Goal: Entertainment & Leisure: Consume media (video, audio)

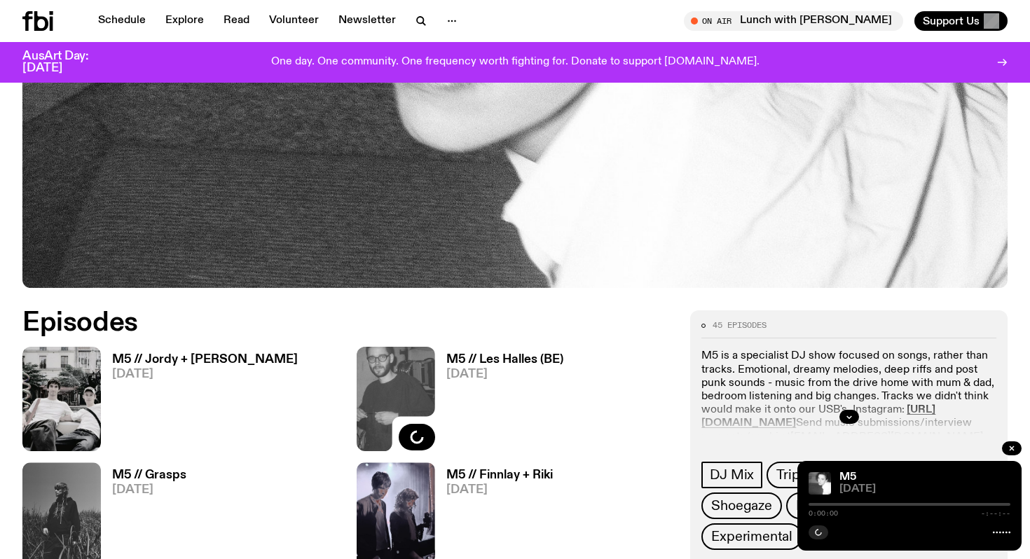
scroll to position [614, 0]
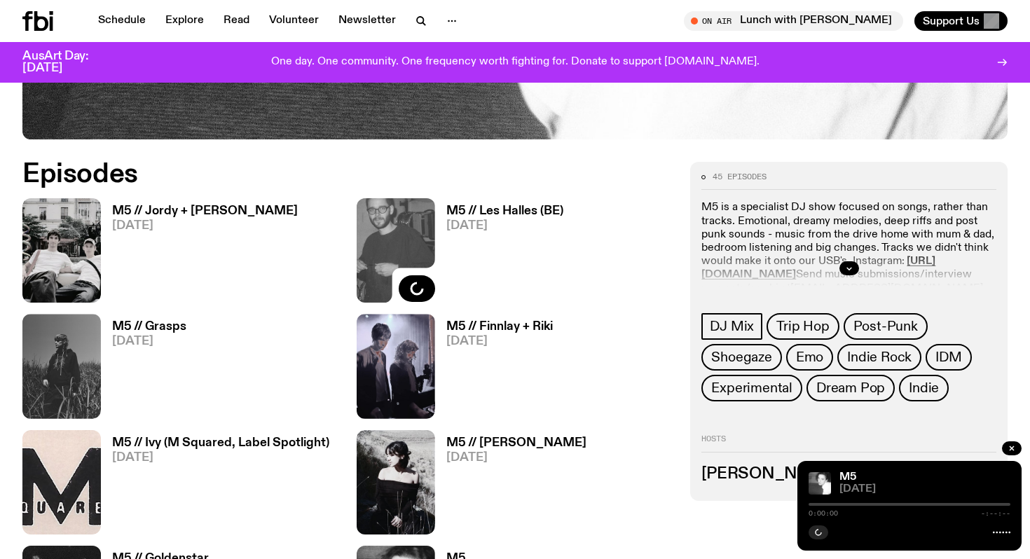
click at [197, 212] on h3 "M5 // Jordy + [PERSON_NAME]" at bounding box center [205, 211] width 186 height 12
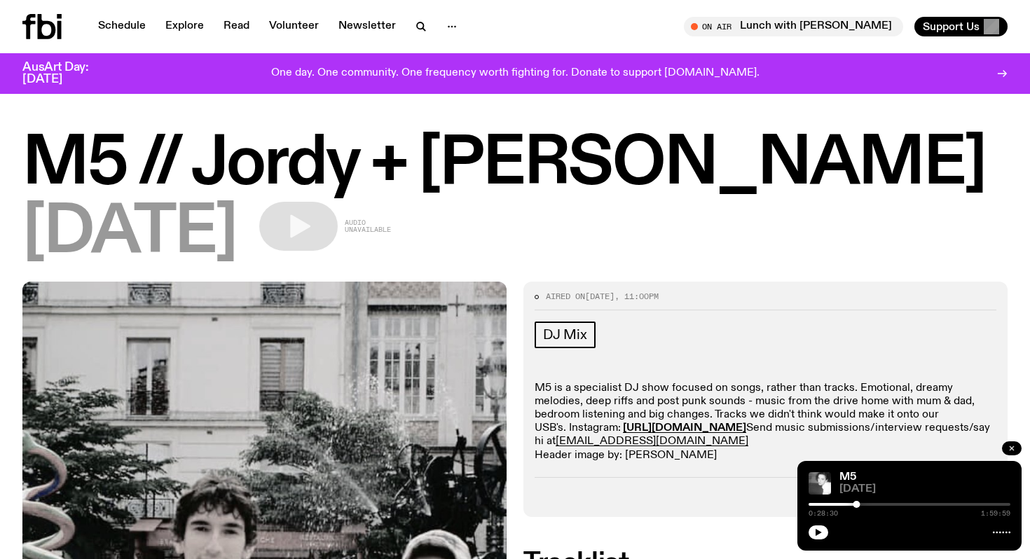
click at [1010, 446] on icon "button" at bounding box center [1012, 448] width 8 height 8
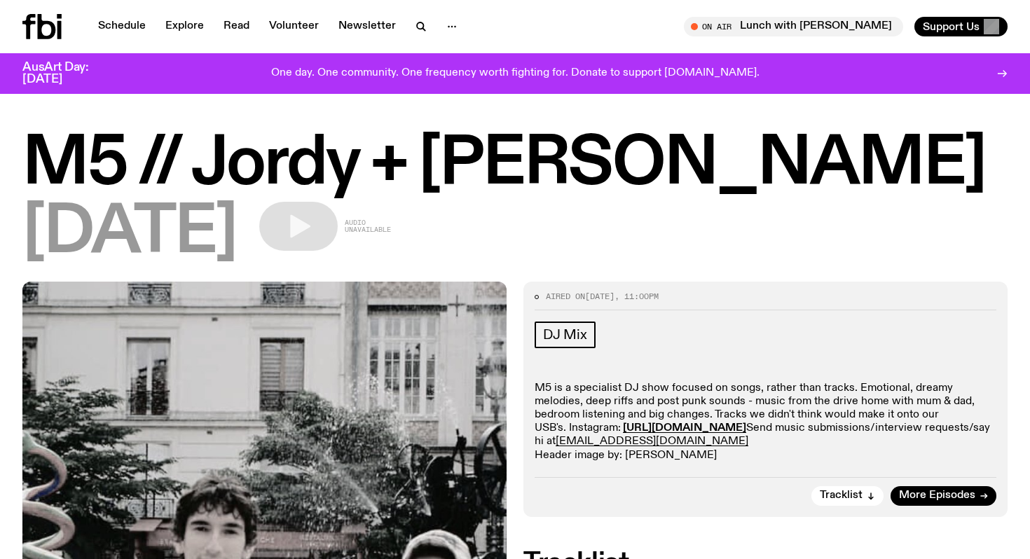
click at [479, 234] on div "[DATE] Audio unavailable" at bounding box center [514, 233] width 985 height 63
click at [391, 224] on span "Audio unavailable" at bounding box center [368, 226] width 46 height 14
click at [430, 167] on h1 "M5 // Jordy + [PERSON_NAME]" at bounding box center [514, 164] width 985 height 63
click at [390, 225] on span "Audio unavailable" at bounding box center [368, 226] width 46 height 14
click at [444, 226] on div "[DATE] Audio unavailable" at bounding box center [514, 233] width 985 height 63
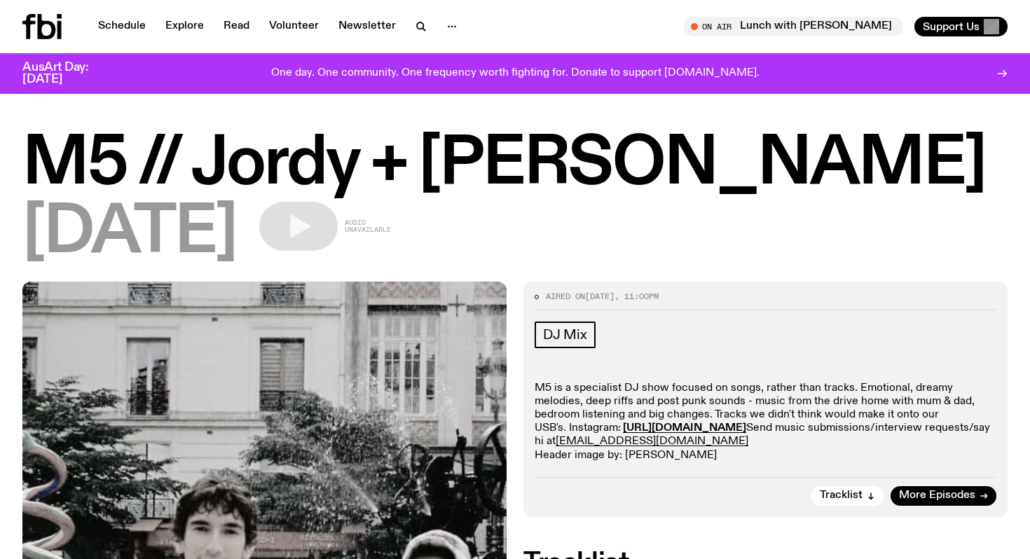
click at [237, 232] on span "[DATE]" at bounding box center [129, 233] width 214 height 63
click at [72, 216] on span "[DATE]" at bounding box center [129, 233] width 214 height 63
click at [432, 224] on div "[DATE] Audio unavailable" at bounding box center [514, 233] width 985 height 63
click at [611, 224] on div "[DATE] Audio unavailable" at bounding box center [514, 233] width 985 height 63
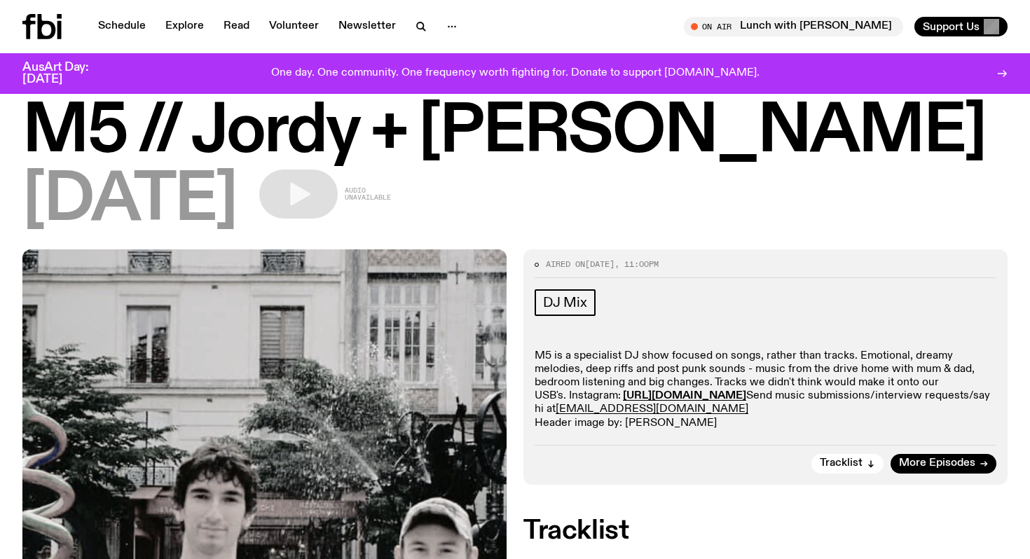
scroll to position [34, 0]
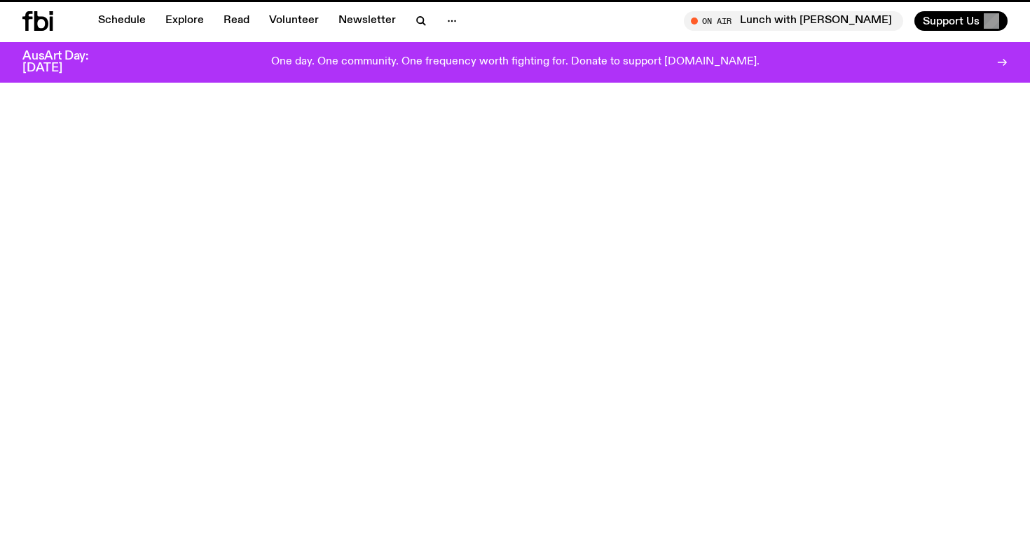
scroll to position [614, 0]
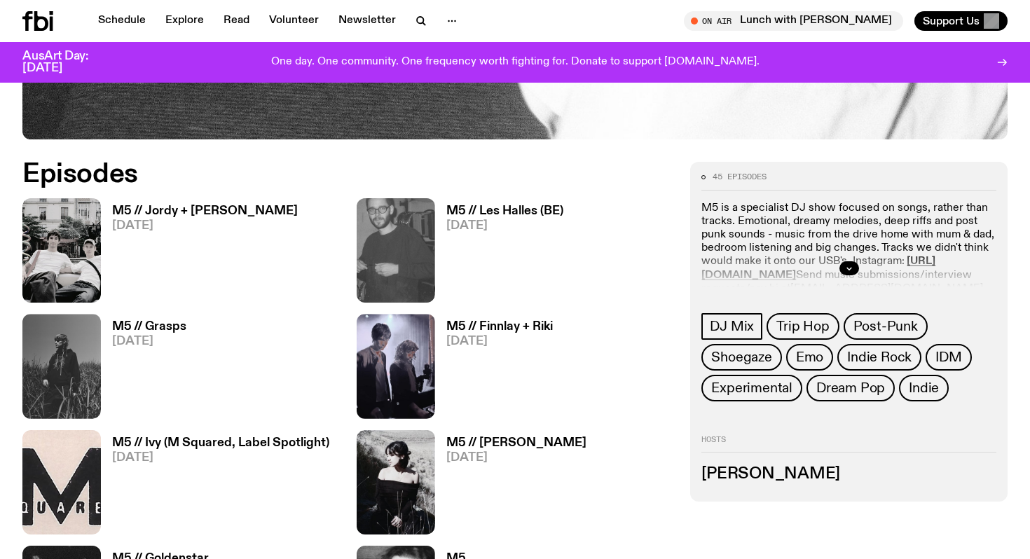
click at [86, 256] on img at bounding box center [61, 250] width 78 height 104
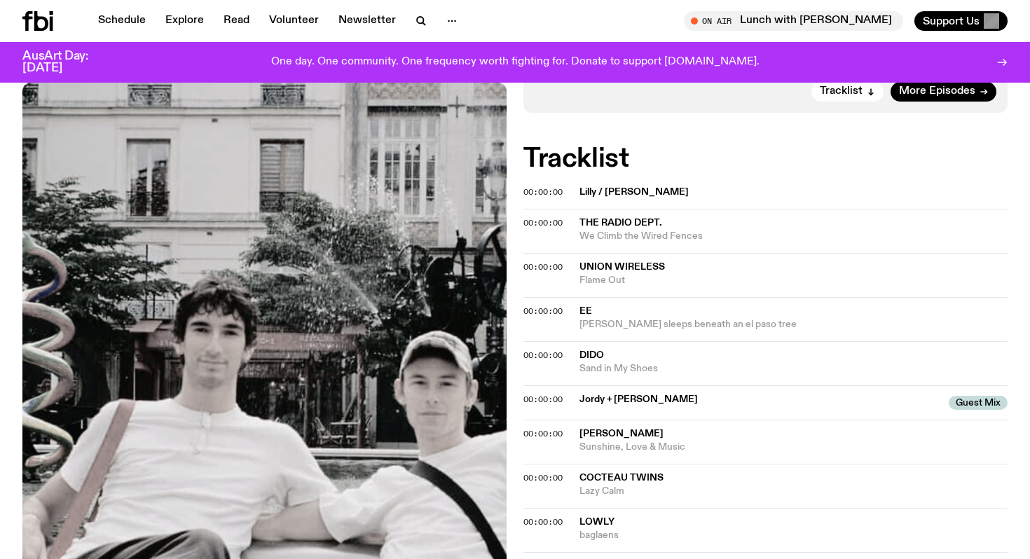
scroll to position [367, 0]
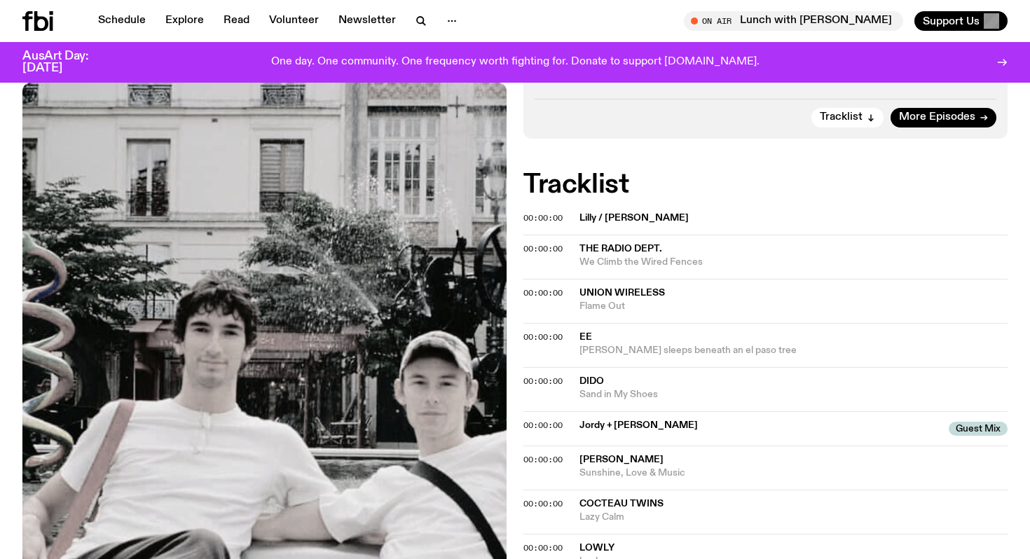
click at [603, 252] on span "The Radio Dept." at bounding box center [620, 249] width 83 height 10
click at [694, 221] on span "Lilly / [PERSON_NAME]" at bounding box center [789, 218] width 420 height 13
click at [549, 219] on span "00:00:00" at bounding box center [542, 217] width 39 height 11
click at [529, 216] on span "00:00:00" at bounding box center [542, 217] width 39 height 11
click at [530, 214] on span "00:00:00" at bounding box center [542, 217] width 39 height 11
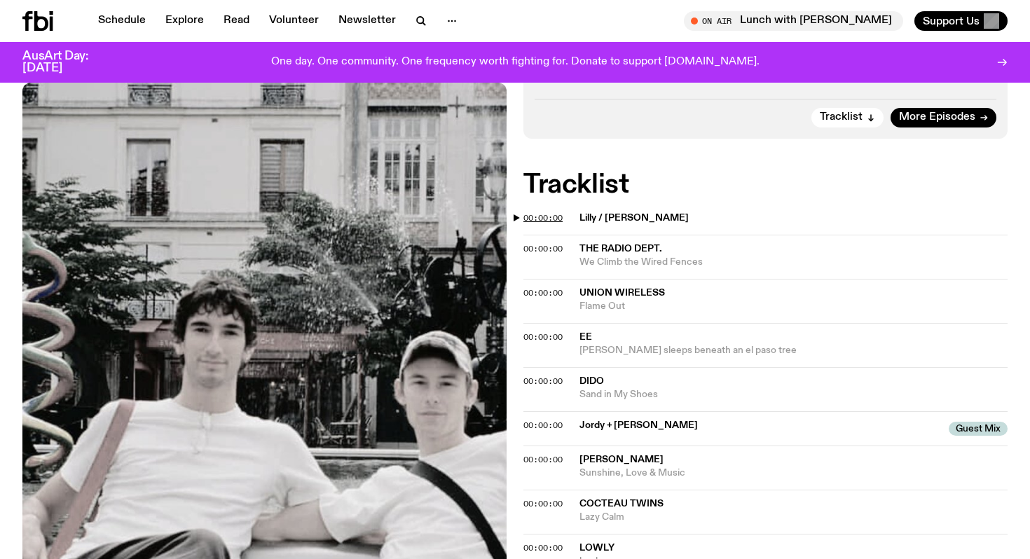
click at [530, 214] on span "00:00:00" at bounding box center [542, 217] width 39 height 11
click at [741, 213] on span "Lilly / [PERSON_NAME]" at bounding box center [789, 218] width 420 height 13
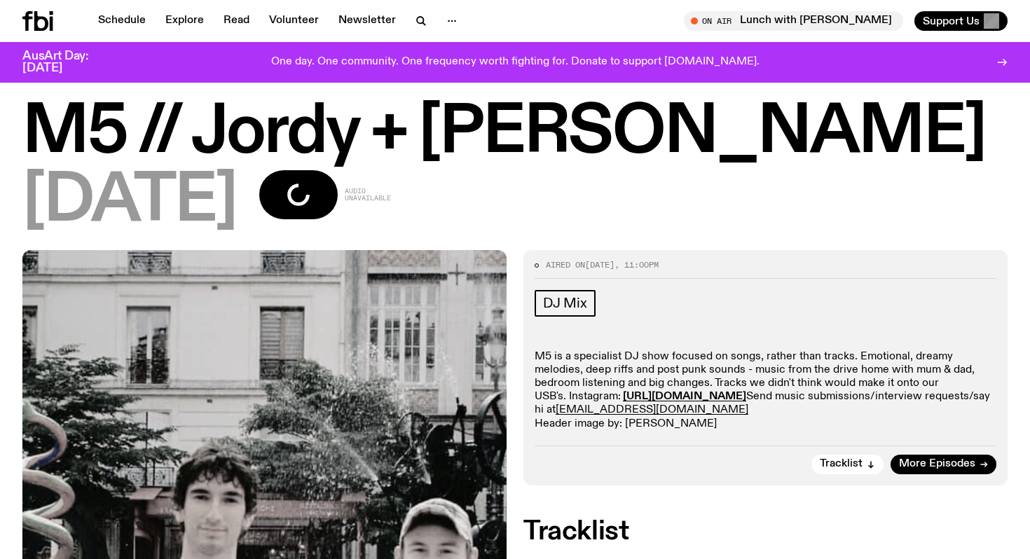
scroll to position [0, 0]
